Goal: Information Seeking & Learning: Learn about a topic

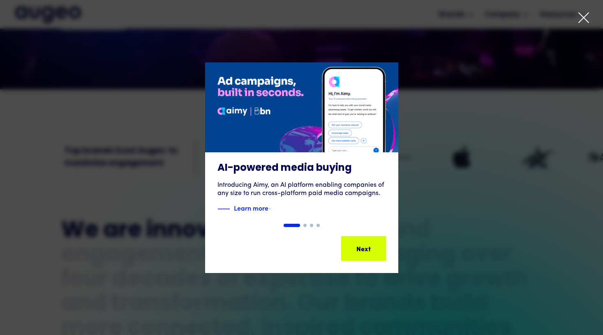
click at [585, 19] on icon at bounding box center [584, 18] width 10 height 10
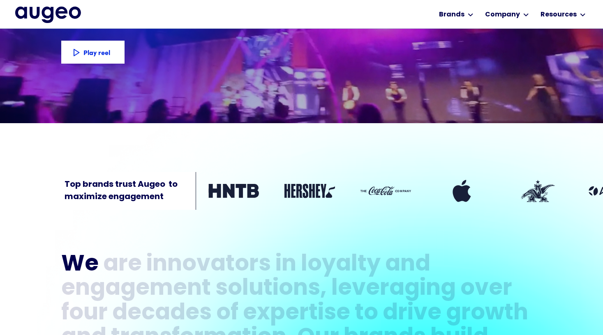
scroll to position [188, 0]
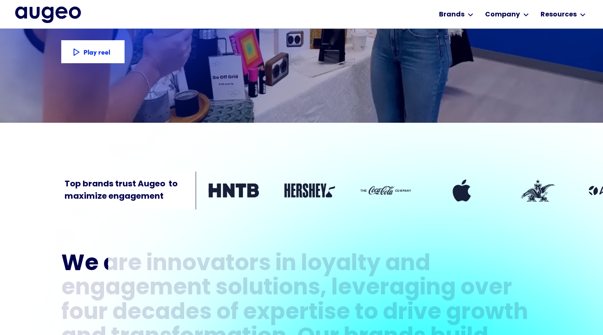
click at [163, 16] on div "Workplace solutions Employee recognition & rewards Channel Loyalty Sales incent…" at bounding box center [301, 14] width 573 height 28
